Goal: Find specific page/section

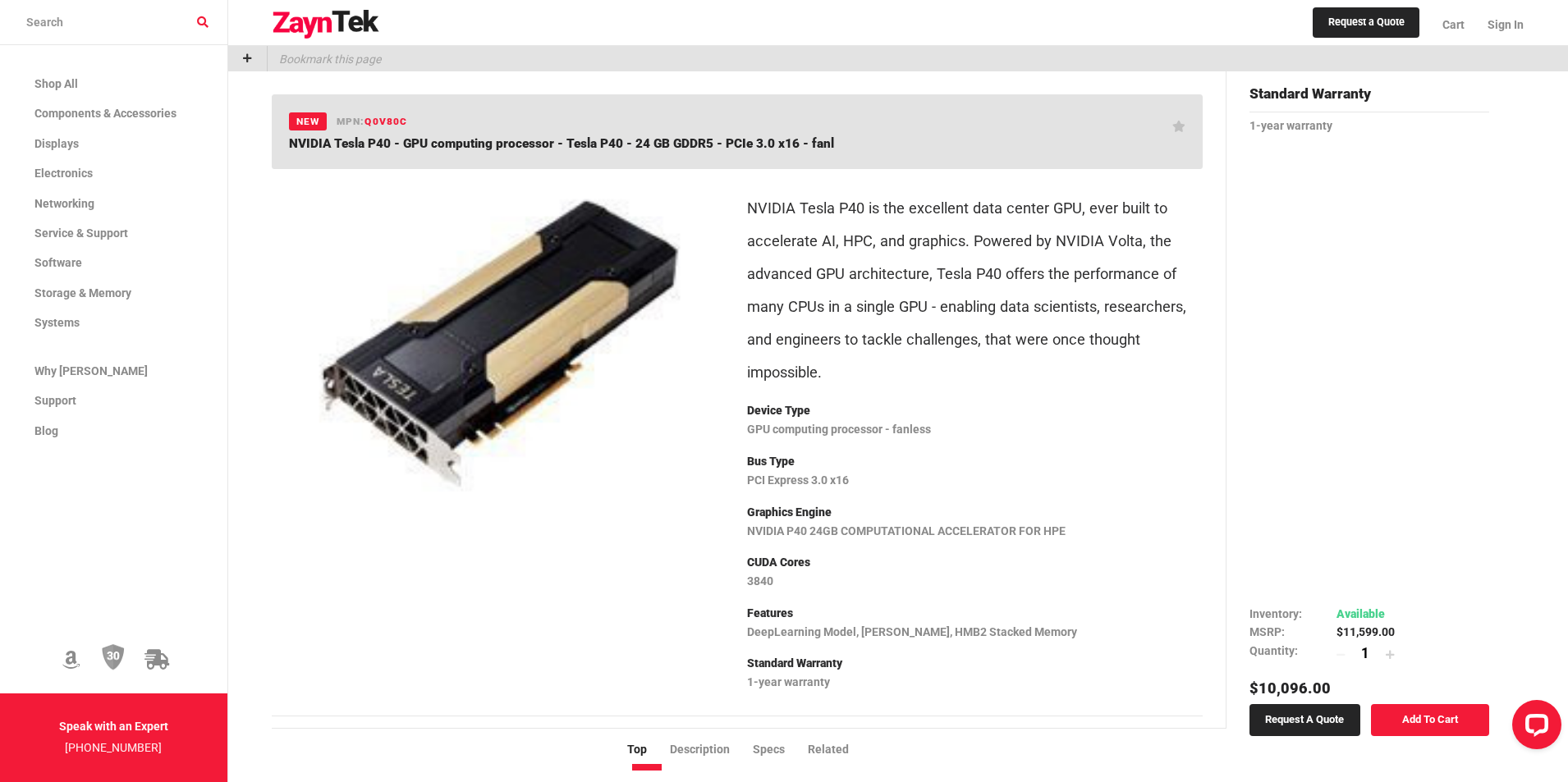
click at [390, 56] on div "Bookmark this page" at bounding box center [898, 58] width 1340 height 25
click at [332, 57] on p "Bookmark this page" at bounding box center [324, 58] width 113 height 25
click at [118, 12] on input "search products" at bounding box center [113, 22] width 228 height 45
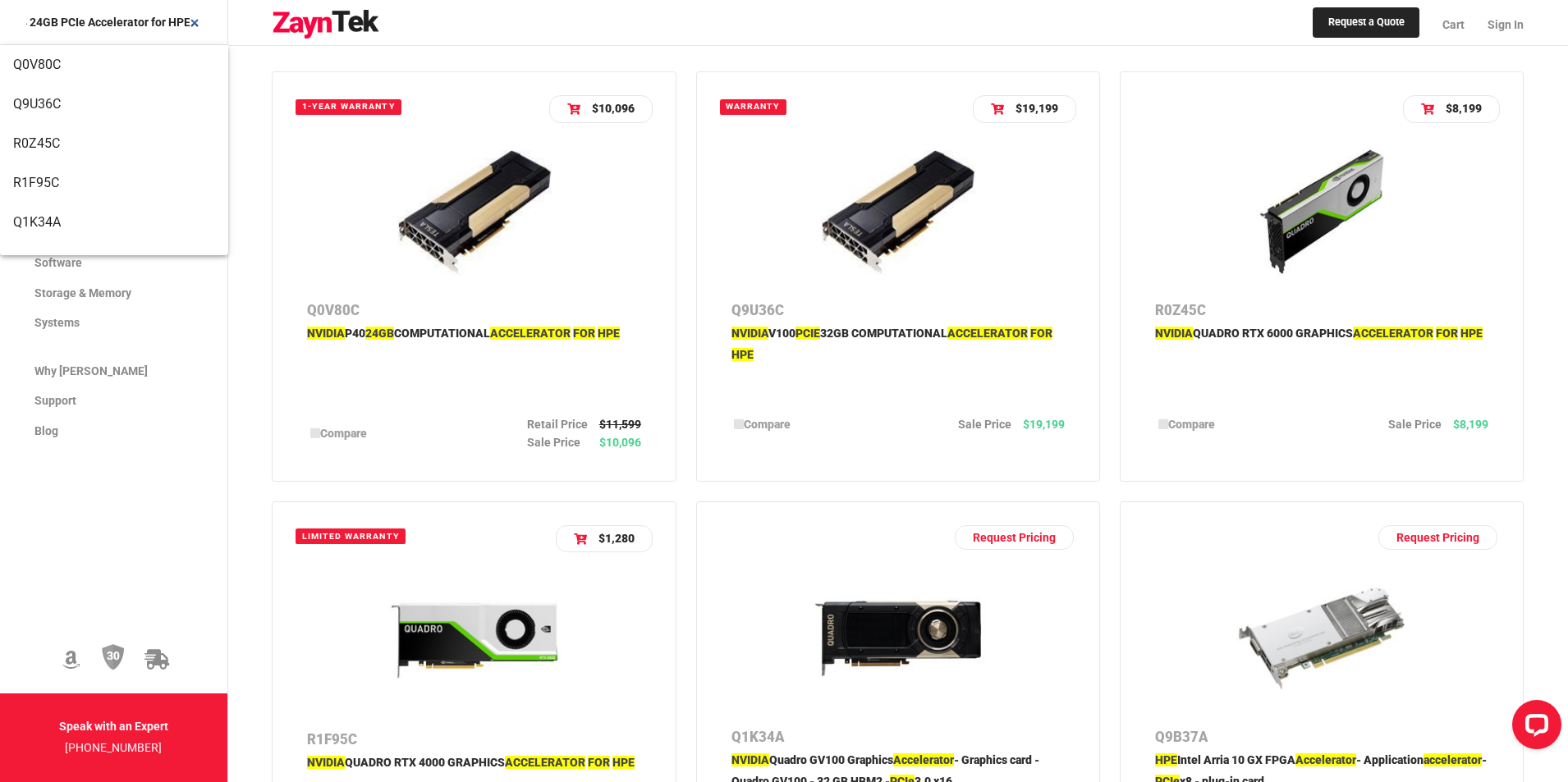
scroll to position [246, 0]
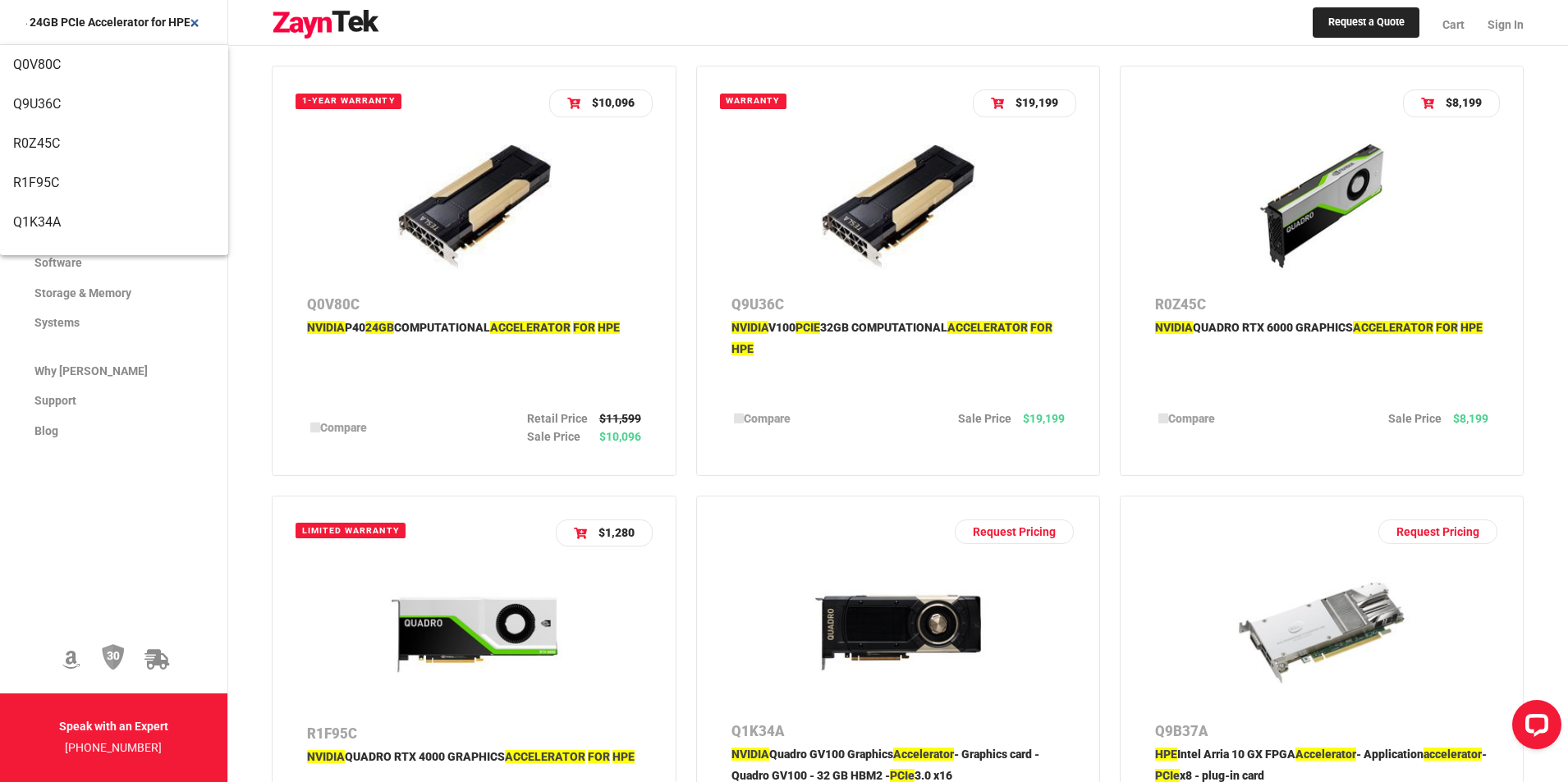
type input "S0K89C NVIDIA L4 24GB PCIe Accelerator for HPE"
click at [551, 296] on p "Q0V80C" at bounding box center [474, 304] width 333 height 25
